Goal: Task Accomplishment & Management: Manage account settings

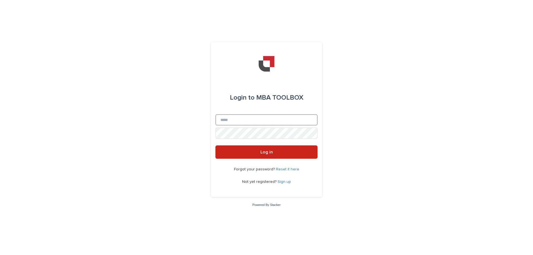
type input "**********"
click at [248, 150] on button "Log in" at bounding box center [266, 151] width 102 height 13
type input "**********"
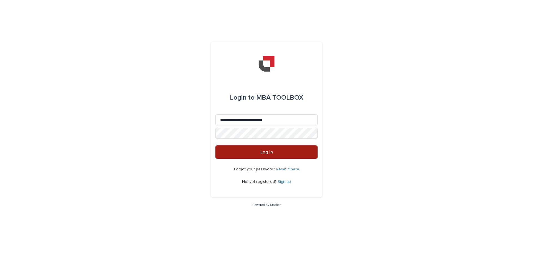
click at [260, 148] on button "Log in" at bounding box center [266, 151] width 102 height 13
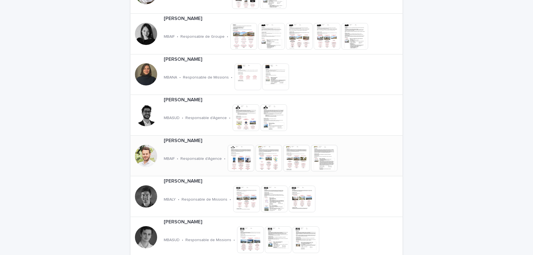
scroll to position [971, 0]
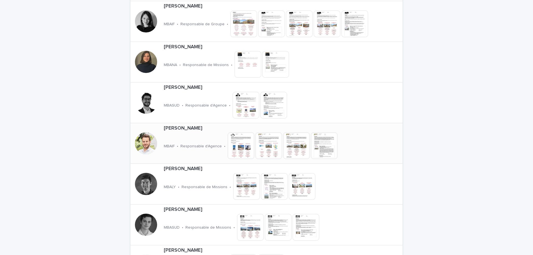
click at [236, 150] on img at bounding box center [241, 145] width 27 height 27
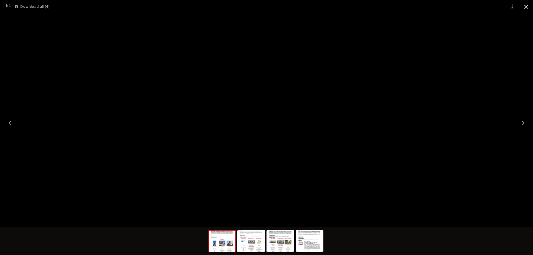
click at [527, 7] on button "Close gallery" at bounding box center [526, 6] width 14 height 13
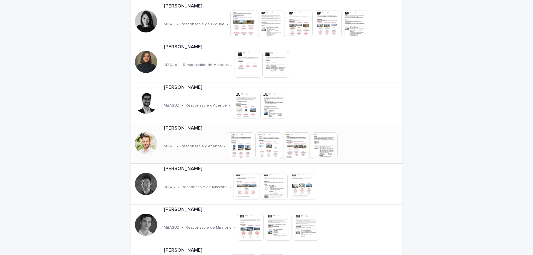
click at [170, 136] on div "Nicolas BERNARDEAU MBAIF • Responsable d'Agence • This file cannot be opened Do…" at bounding box center [270, 143] width 218 height 41
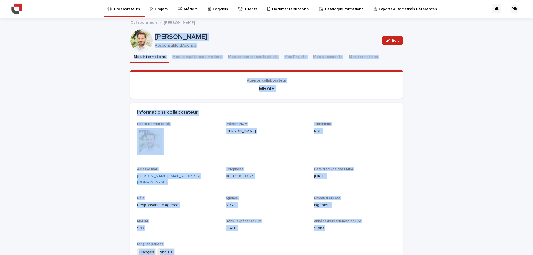
click at [409, 145] on div "Loading... Saving… Loading... Saving… Nicolas BERNARDEAU Edit Nicolas BERNARDEA…" at bounding box center [266, 197] width 533 height 358
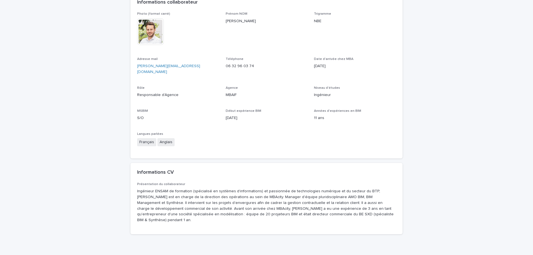
scroll to position [126, 0]
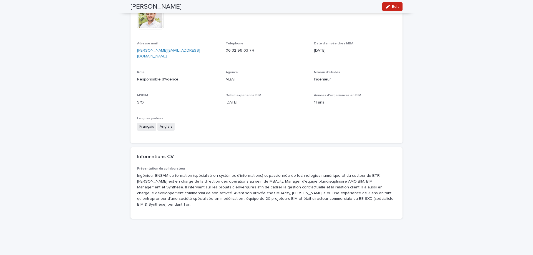
click at [343, 196] on div "Présentation du collaborateur Ingénieur ENSAM de formation (spécialisé en systè…" at bounding box center [266, 189] width 259 height 45
click at [170, 185] on p "Ingénieur ENSAM de formation (spécialisé en systèmes d'informations) et passion…" at bounding box center [266, 190] width 259 height 35
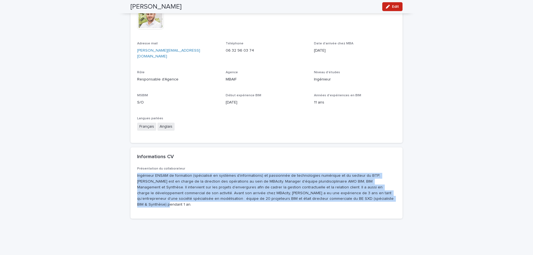
drag, startPoint x: 310, startPoint y: 193, endPoint x: 133, endPoint y: 168, distance: 177.9
click at [133, 168] on div "Présentation du collaborateur Ingénieur ENSAM de formation (spécialisé en systè…" at bounding box center [266, 193] width 272 height 52
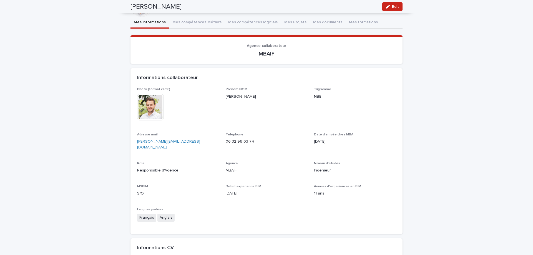
scroll to position [0, 0]
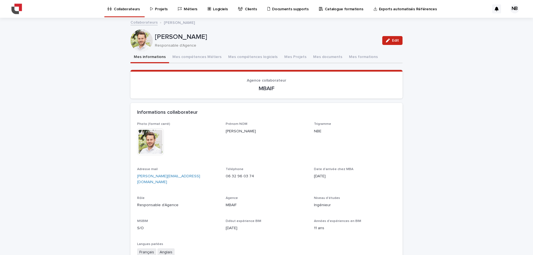
click at [410, 173] on div "Loading... Saving… Loading... Saving… Nicolas BERNARDEAU Edit Nicolas BERNARDEA…" at bounding box center [266, 197] width 533 height 358
click at [210, 57] on button "Mes compétences Métiers" at bounding box center [197, 58] width 56 height 12
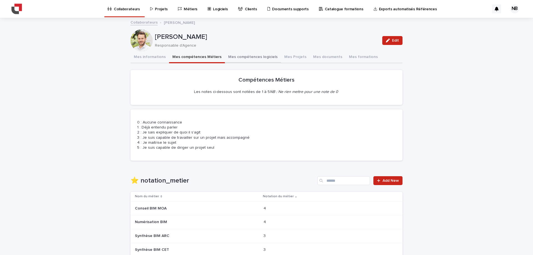
click at [251, 60] on button "Mes compétences logiciels" at bounding box center [253, 58] width 56 height 12
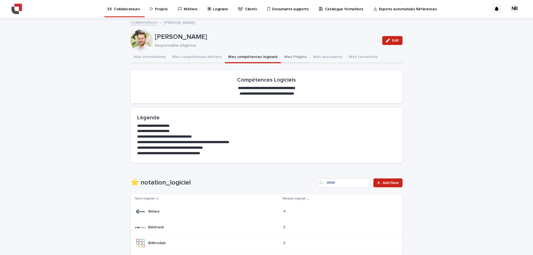
click at [282, 57] on button "Mes Projets" at bounding box center [295, 58] width 29 height 12
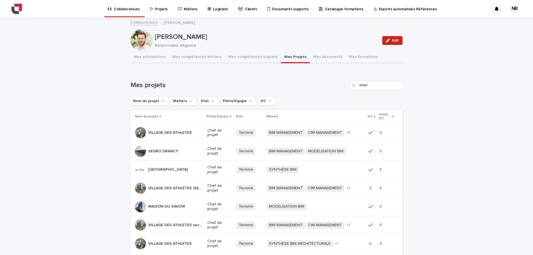
drag, startPoint x: 429, startPoint y: 115, endPoint x: 405, endPoint y: 57, distance: 62.9
click at [429, 114] on div "Loading... Saving… Loading... Saving… Nicolas BERNARDEAU Edit Nicolas BERNARDEA…" at bounding box center [266, 184] width 533 height 332
click at [392, 39] on span "Edit" at bounding box center [395, 41] width 7 height 4
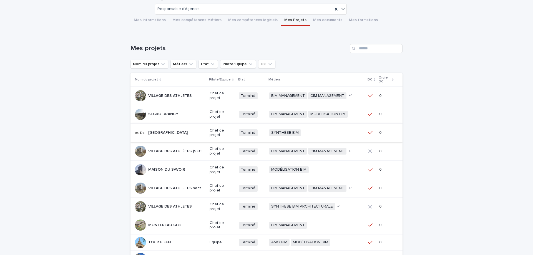
scroll to position [65, 0]
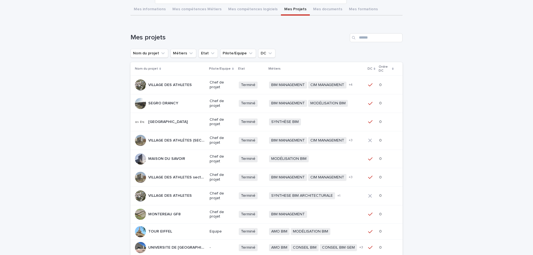
click at [379, 86] on p "0" at bounding box center [381, 85] width 4 height 6
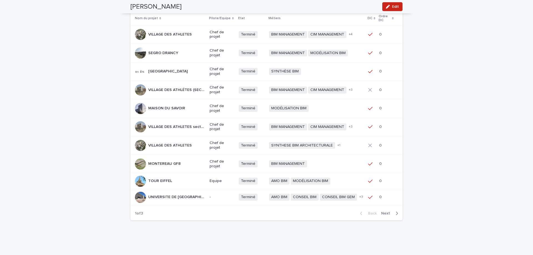
scroll to position [112, 0]
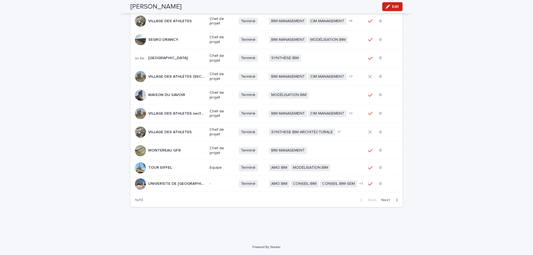
click at [385, 198] on span "Next" at bounding box center [387, 200] width 12 height 4
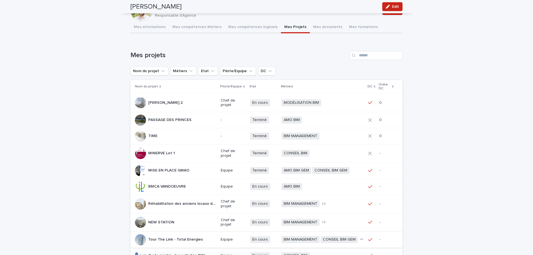
scroll to position [0, 0]
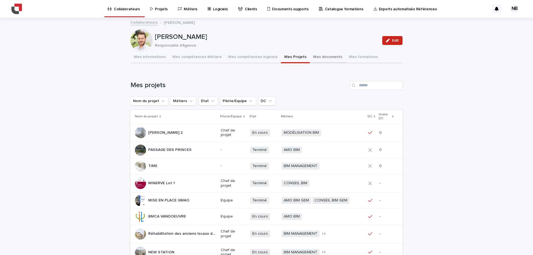
click at [317, 62] on button "Mes documents" at bounding box center [328, 58] width 36 height 12
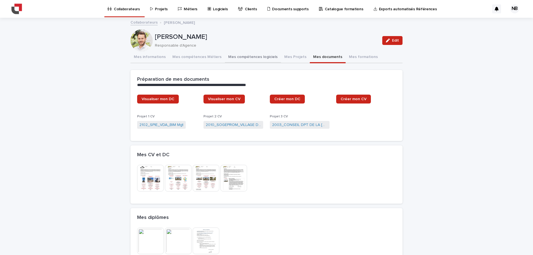
click at [281, 59] on button "Mes Projets" at bounding box center [295, 58] width 29 height 12
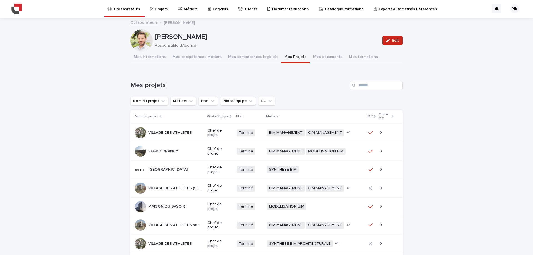
click at [255, 58] on button "Mes compétences logiciels" at bounding box center [253, 58] width 56 height 12
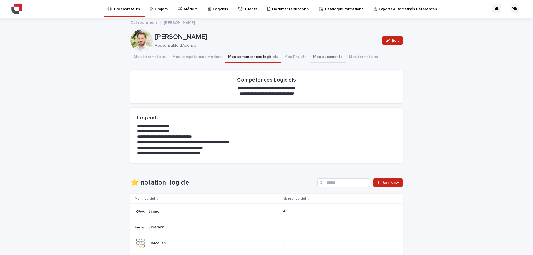
click at [310, 60] on button "Mes documents" at bounding box center [328, 58] width 36 height 12
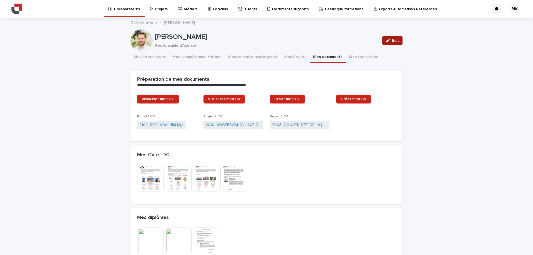
click at [389, 41] on div "button" at bounding box center [389, 41] width 6 height 4
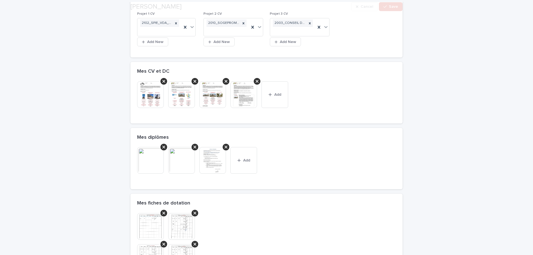
scroll to position [130, 0]
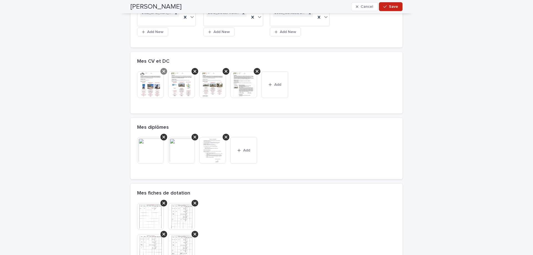
click at [160, 71] on div at bounding box center [163, 71] width 7 height 7
click at [387, 6] on div "button" at bounding box center [386, 7] width 6 height 4
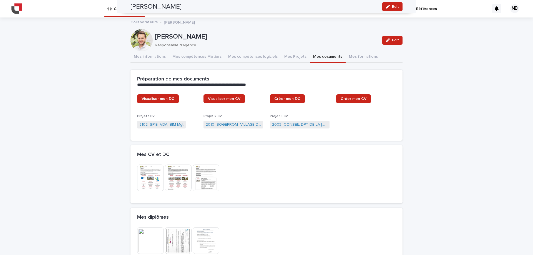
scroll to position [0, 0]
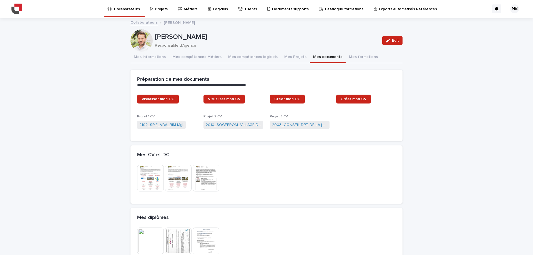
click at [144, 182] on img at bounding box center [150, 178] width 27 height 27
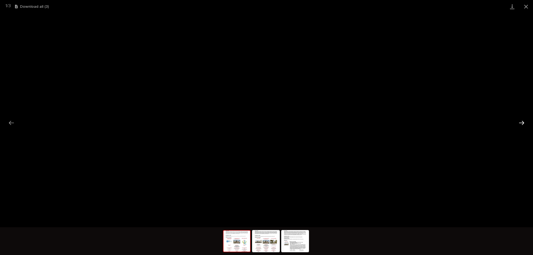
click at [517, 122] on button "Next slide" at bounding box center [522, 122] width 12 height 11
click at [522, 122] on button "Next slide" at bounding box center [522, 122] width 12 height 11
click at [521, 7] on button "Close gallery" at bounding box center [526, 6] width 14 height 13
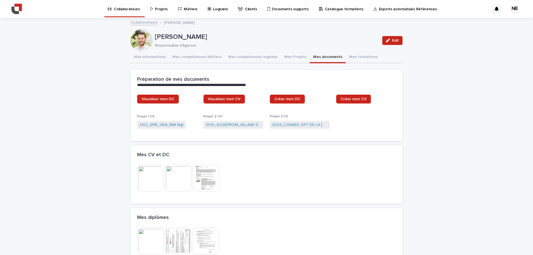
click at [180, 177] on img at bounding box center [178, 178] width 27 height 27
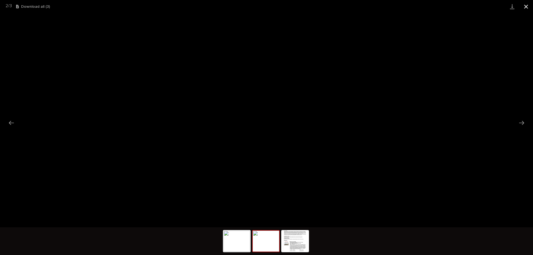
click at [528, 10] on button "Close gallery" at bounding box center [526, 6] width 14 height 13
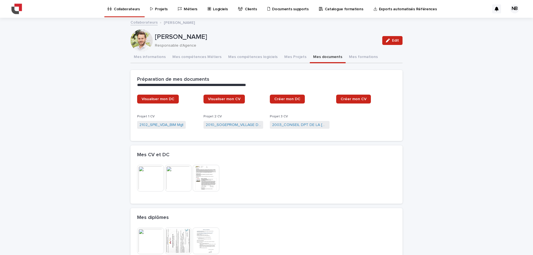
click at [145, 185] on img at bounding box center [150, 178] width 27 height 27
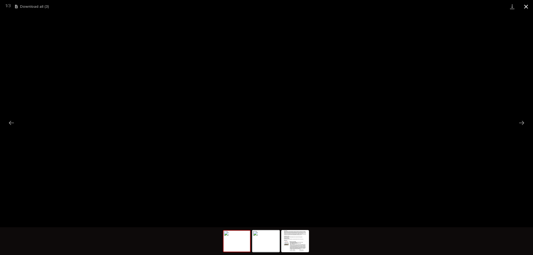
click at [526, 9] on button "Close gallery" at bounding box center [526, 6] width 14 height 13
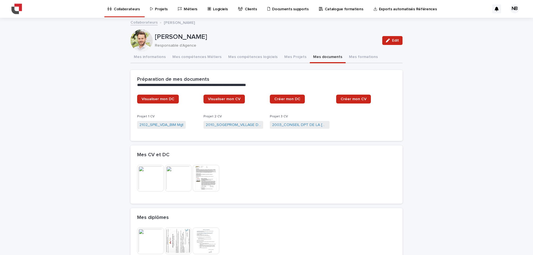
click at [166, 178] on img at bounding box center [178, 178] width 27 height 27
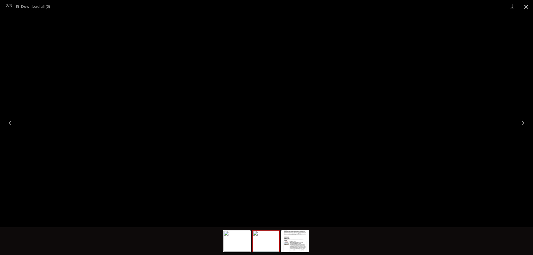
click at [526, 6] on button "Close gallery" at bounding box center [526, 6] width 14 height 13
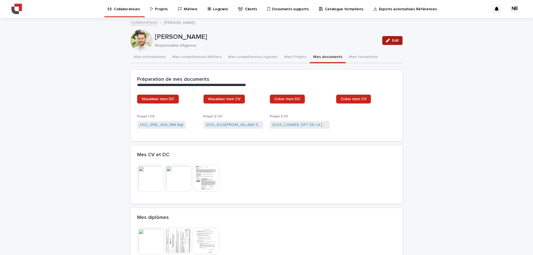
click at [393, 39] on span "Edit" at bounding box center [395, 41] width 7 height 4
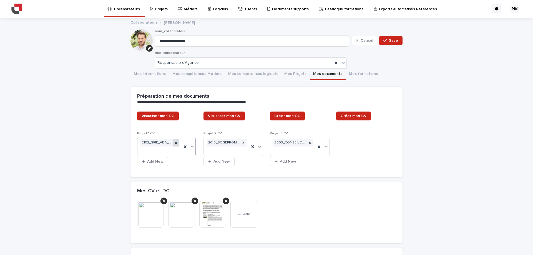
click at [175, 143] on icon at bounding box center [176, 143] width 2 height 2
click at [358, 40] on div "button" at bounding box center [358, 41] width 5 height 4
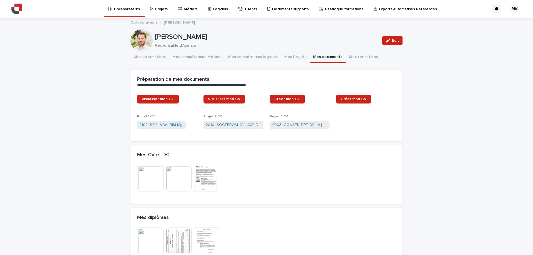
click at [140, 177] on img at bounding box center [150, 178] width 27 height 27
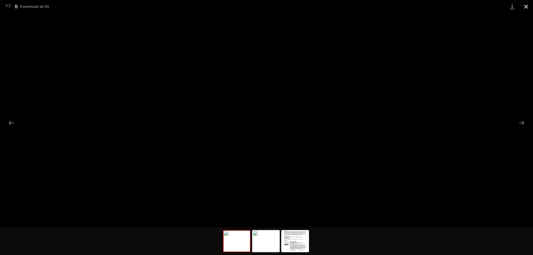
click at [526, 6] on button "Close gallery" at bounding box center [526, 6] width 14 height 13
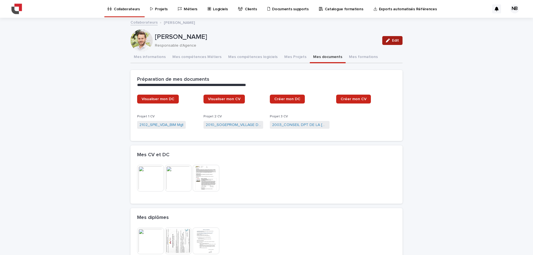
click at [389, 41] on div "button" at bounding box center [389, 41] width 6 height 4
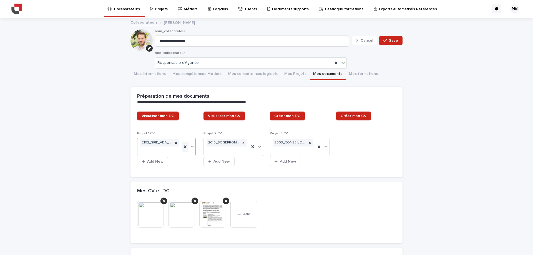
click at [184, 147] on icon at bounding box center [185, 147] width 6 height 6
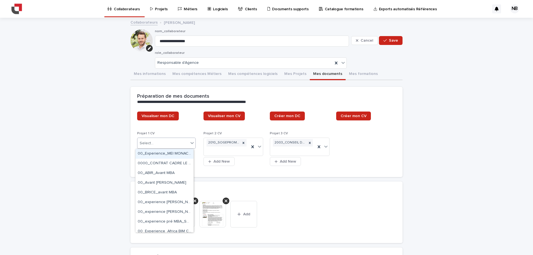
click at [164, 143] on div "Select..." at bounding box center [162, 143] width 51 height 9
type input "*****"
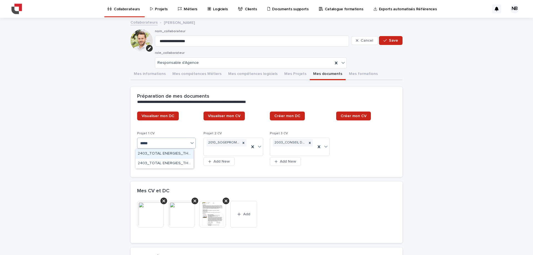
click at [179, 152] on div "2403_TOTAL ENERGIES_THE LINK [NDA]" at bounding box center [164, 154] width 58 height 10
click at [176, 142] on icon at bounding box center [177, 143] width 2 height 2
click at [159, 143] on div "Select..." at bounding box center [162, 143] width 51 height 9
click at [148, 142] on input "**********" at bounding box center [149, 143] width 18 height 5
type input "**********"
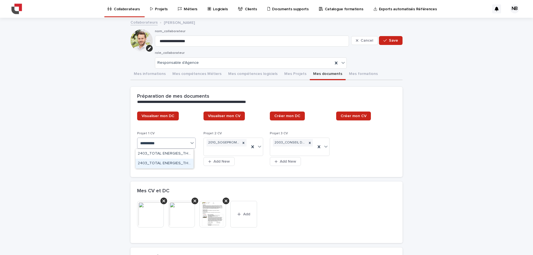
click at [173, 163] on div "2403_TOTAL ENERGIES_THE LINK POC" at bounding box center [164, 164] width 58 height 10
click at [164, 142] on div "2403_TOTAL ENERGIES_THE LINK POC" at bounding box center [157, 142] width 34 height 7
click at [159, 149] on div "2403_TOTAL ENERGIES_THE LINK POC" at bounding box center [160, 147] width 46 height 18
click at [243, 142] on icon at bounding box center [243, 143] width 4 height 4
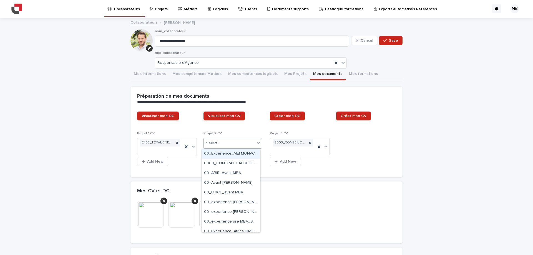
drag, startPoint x: 224, startPoint y: 146, endPoint x: 234, endPoint y: 143, distance: 10.8
click at [225, 146] on div "Select..." at bounding box center [229, 143] width 51 height 9
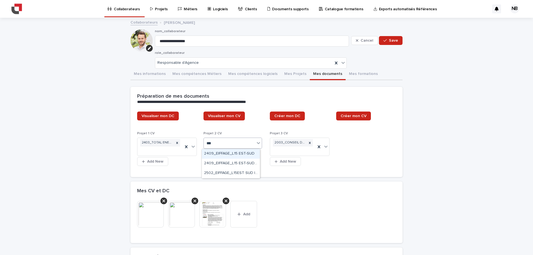
type input "***"
click at [175, 141] on icon at bounding box center [177, 143] width 4 height 4
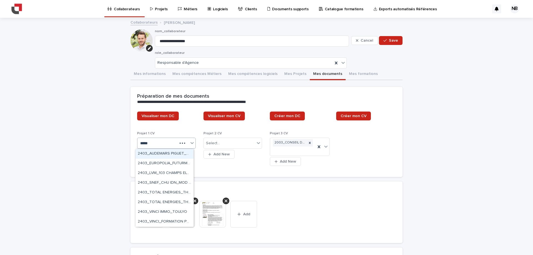
type input "******"
click at [169, 154] on div "2403_TOTAL ENERGIES_THE LINK [NDA]" at bounding box center [164, 154] width 58 height 10
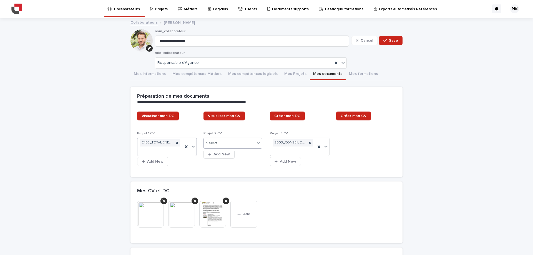
click at [219, 143] on div "Select..." at bounding box center [229, 143] width 51 height 9
type input "***"
click at [239, 153] on div "2409_EIFFAGE_L15 EST-SUD" at bounding box center [231, 154] width 58 height 10
click at [308, 143] on icon at bounding box center [310, 143] width 4 height 4
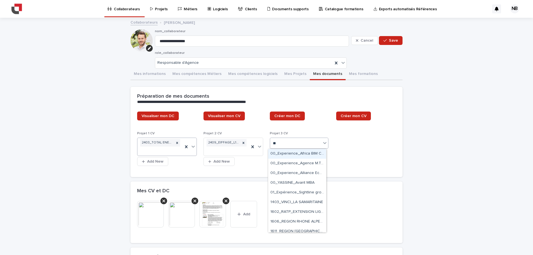
type input "***"
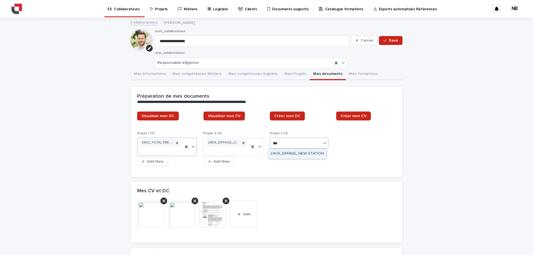
click at [288, 153] on div "2409_EIFFAGE_NEW STATION" at bounding box center [297, 154] width 58 height 10
click at [390, 40] on span "Save" at bounding box center [393, 41] width 9 height 4
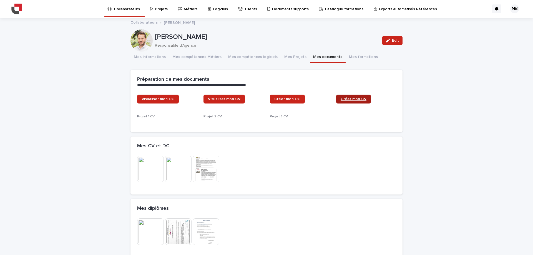
click at [351, 99] on span "Créer mon CV" at bounding box center [353, 99] width 26 height 4
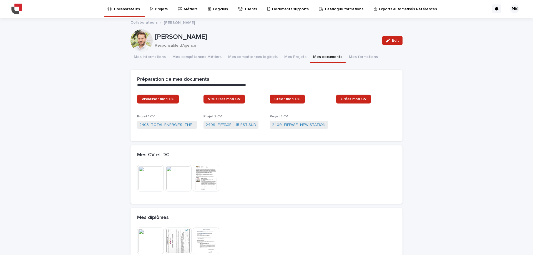
drag, startPoint x: 392, startPoint y: 40, endPoint x: 436, endPoint y: 63, distance: 49.6
click at [392, 40] on span "Edit" at bounding box center [395, 41] width 7 height 4
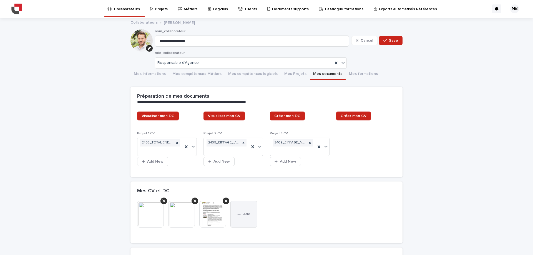
click at [243, 213] on span "Add" at bounding box center [246, 214] width 7 height 4
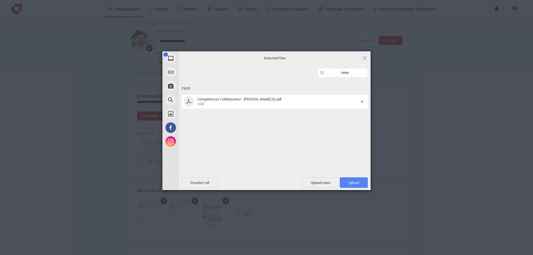
click at [352, 182] on span "Upload 1" at bounding box center [353, 183] width 11 height 4
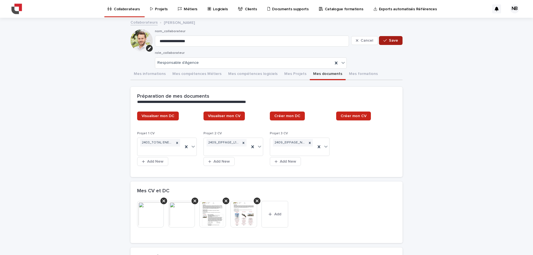
click at [392, 42] on span "Save" at bounding box center [393, 41] width 9 height 4
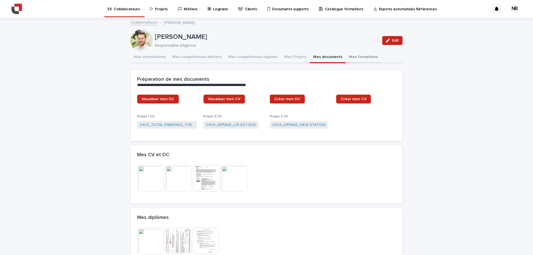
click at [346, 54] on button "Mes formations" at bounding box center [363, 58] width 36 height 12
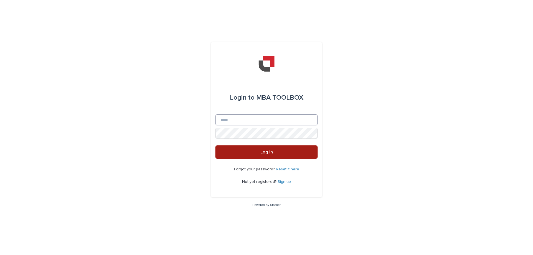
type input "**********"
click at [264, 150] on span "Log in" at bounding box center [266, 152] width 12 height 4
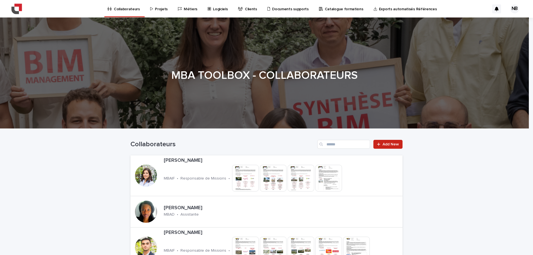
click at [152, 7] on div "Projets" at bounding box center [160, 6] width 21 height 12
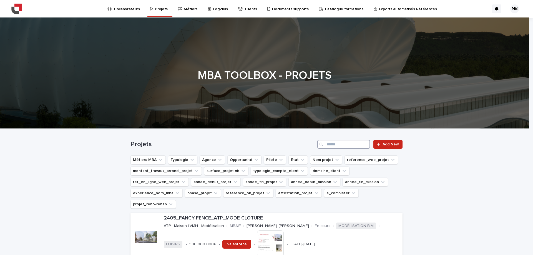
click at [334, 145] on input "Search" at bounding box center [343, 144] width 53 height 9
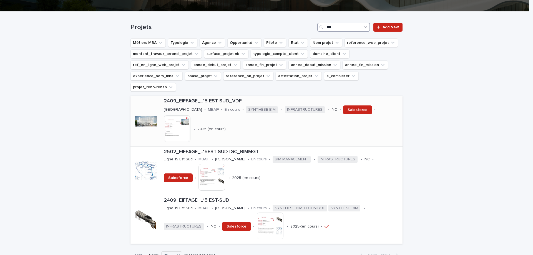
scroll to position [130, 0]
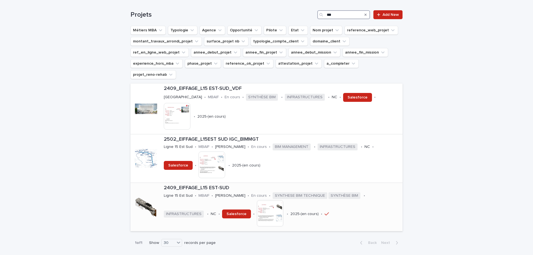
type input "***"
click at [182, 185] on p "2409_EIFFAGE_L15 EST-SUD" at bounding box center [282, 188] width 236 height 6
